Goal: Browse casually: Explore the website without a specific task or goal

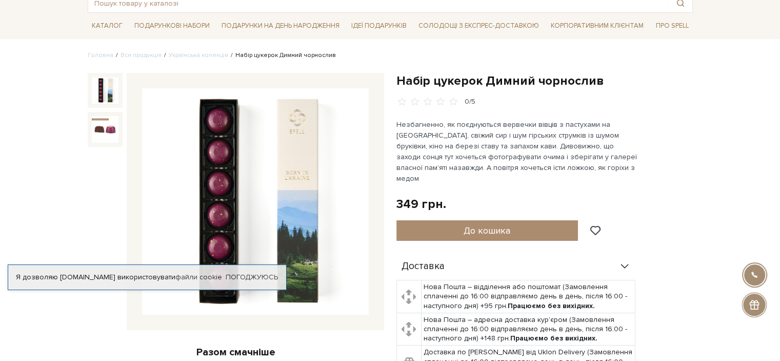
scroll to position [51, 0]
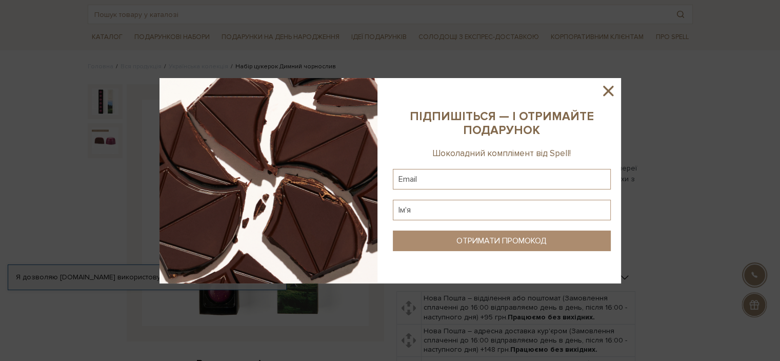
click at [611, 92] on icon at bounding box center [608, 91] width 10 height 10
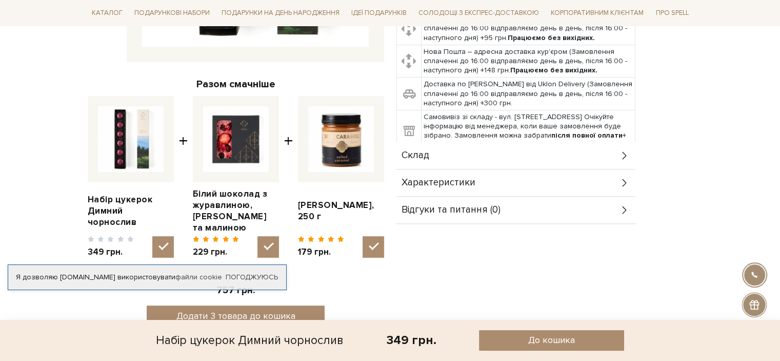
scroll to position [357, 0]
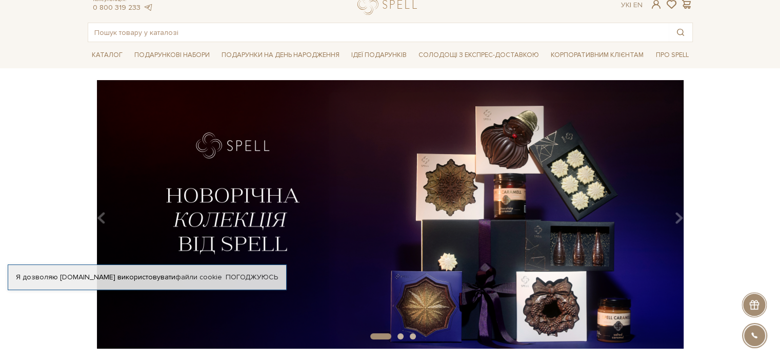
scroll to position [62, 0]
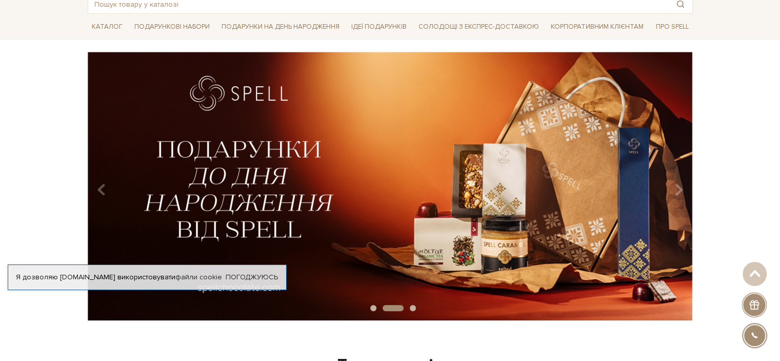
drag, startPoint x: 787, startPoint y: 37, endPoint x: 784, endPoint y: 50, distance: 13.3
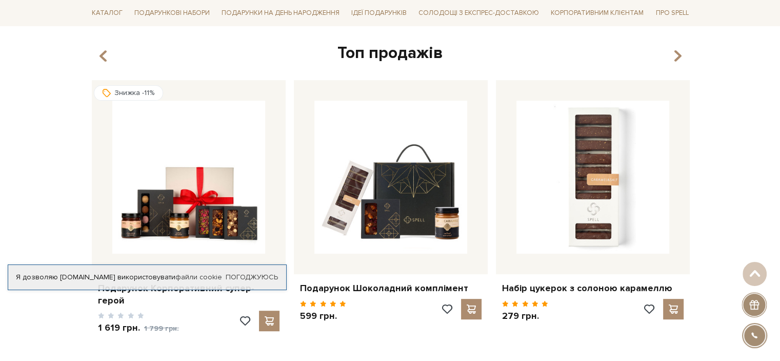
scroll to position [0, 0]
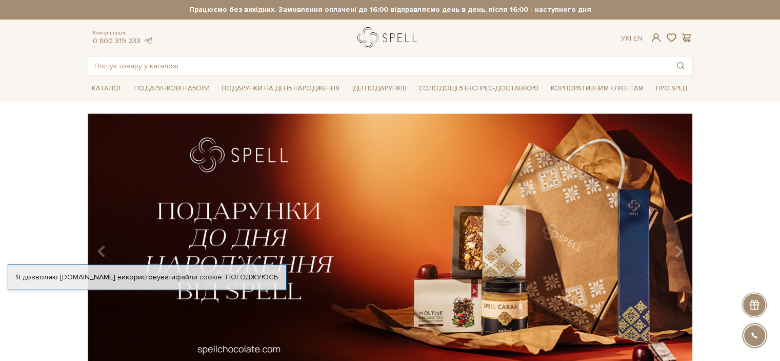
click at [392, 34] on link "logo" at bounding box center [389, 37] width 64 height 21
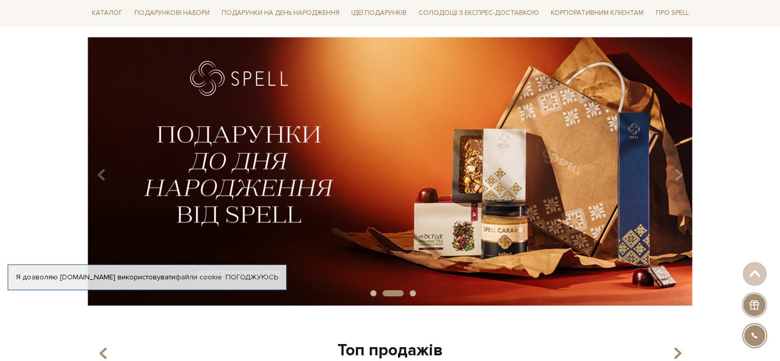
scroll to position [74, 0]
